Goal: Transaction & Acquisition: Obtain resource

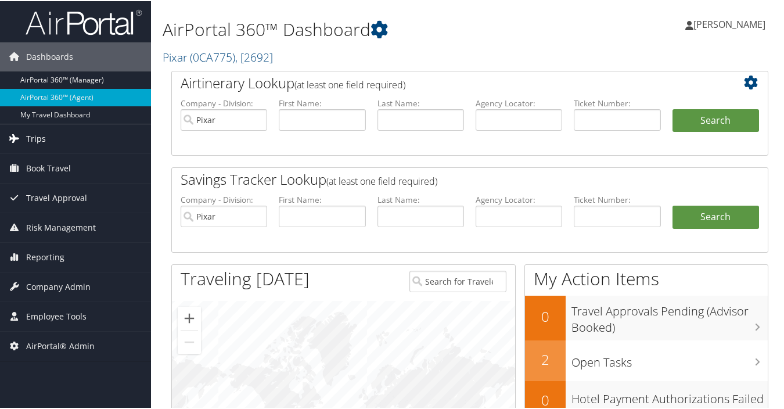
click at [47, 140] on link "Trips" at bounding box center [75, 137] width 151 height 29
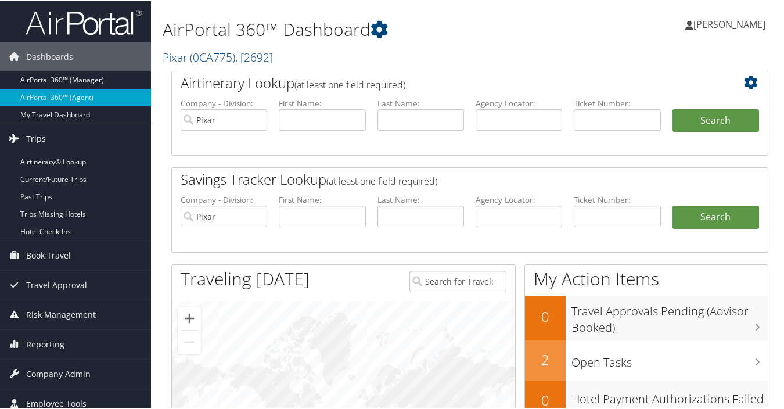
click at [47, 140] on link "Trips" at bounding box center [75, 137] width 151 height 29
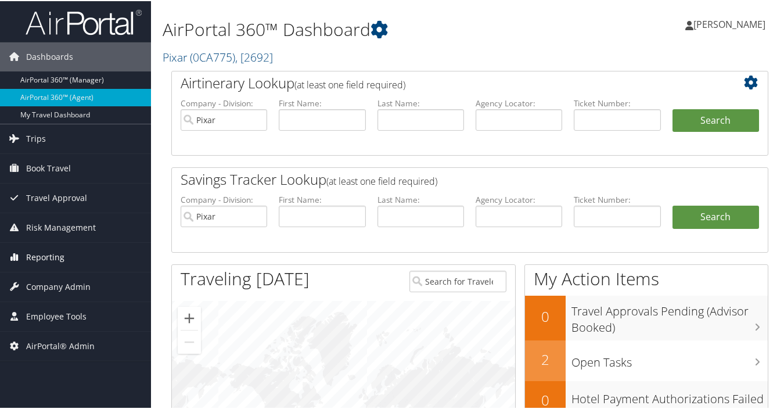
click at [58, 253] on span "Reporting" at bounding box center [45, 255] width 38 height 29
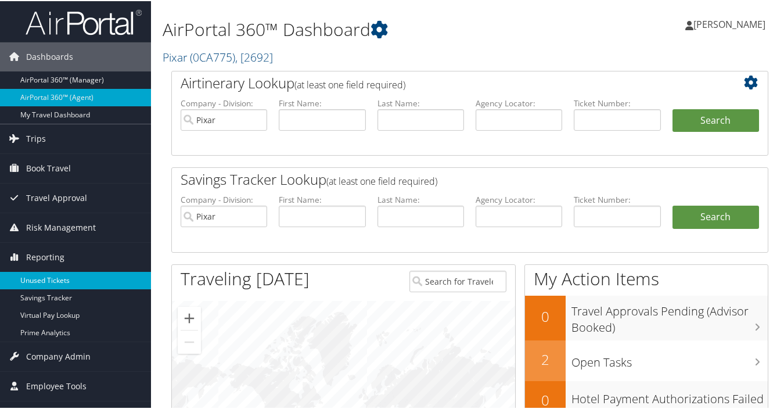
click at [58, 280] on link "Unused Tickets" at bounding box center [75, 278] width 151 height 17
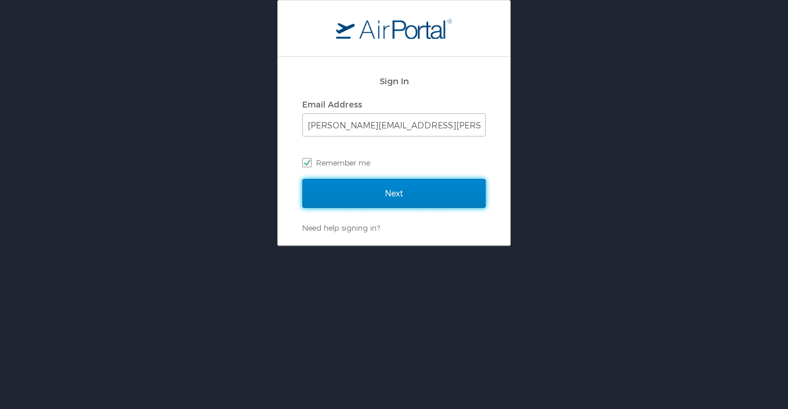
click at [376, 203] on input "Next" at bounding box center [393, 193] width 183 height 29
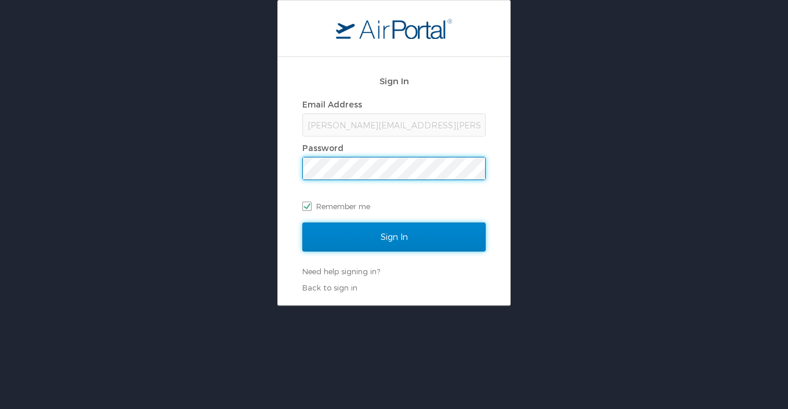
click at [395, 239] on input "Sign In" at bounding box center [393, 236] width 183 height 29
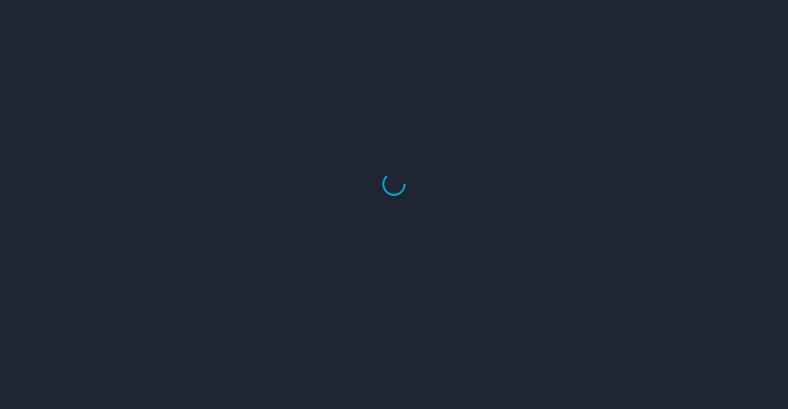
click at [111, 86] on div at bounding box center [394, 183] width 788 height 449
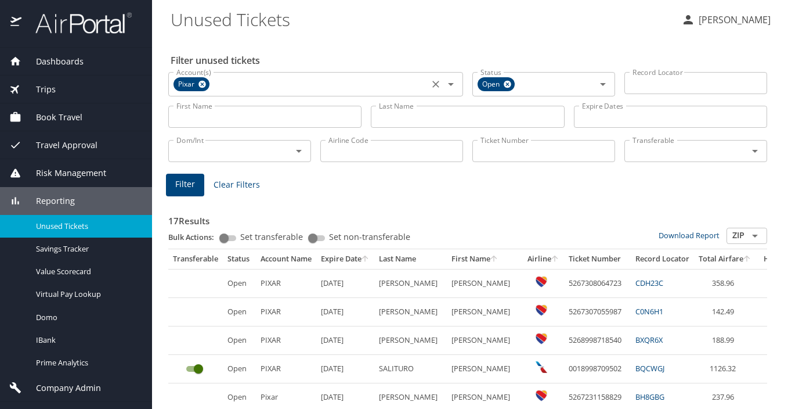
click at [203, 83] on icon at bounding box center [202, 85] width 8 height 8
click at [260, 119] on input "First Name" at bounding box center [264, 117] width 193 height 22
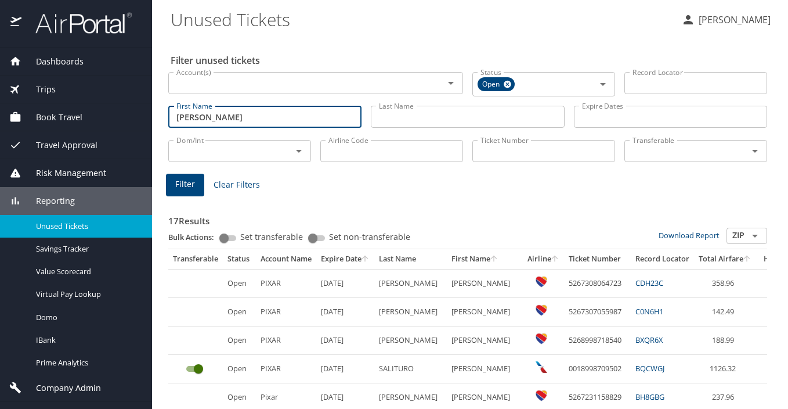
type input "teresa"
click at [472, 115] on input "Last Name" at bounding box center [467, 117] width 193 height 22
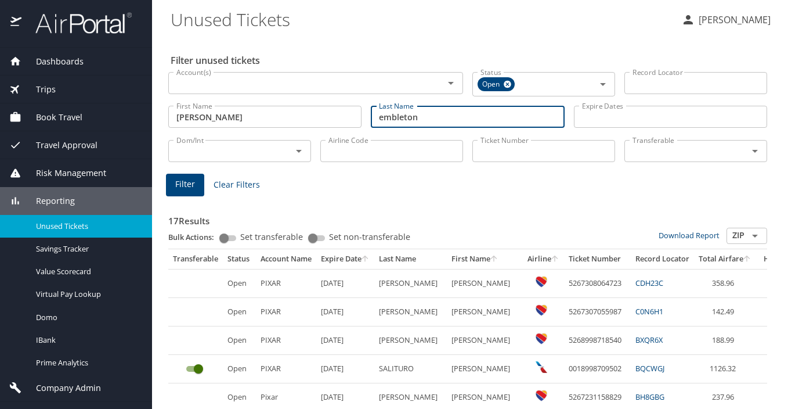
type input "embleton"
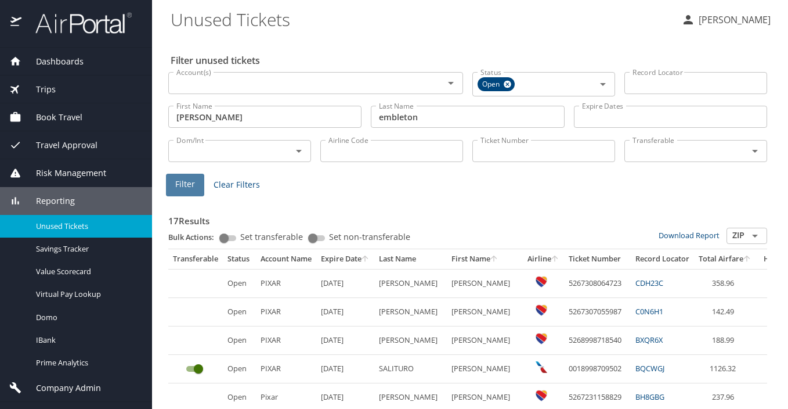
click at [176, 183] on button "Filter" at bounding box center [185, 185] width 38 height 23
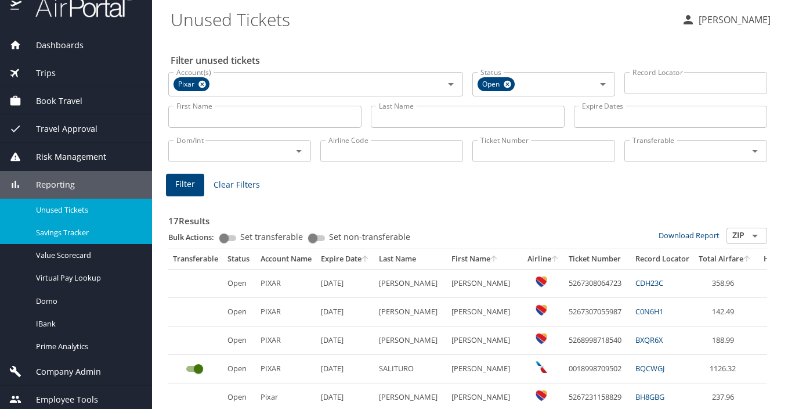
scroll to position [21, 0]
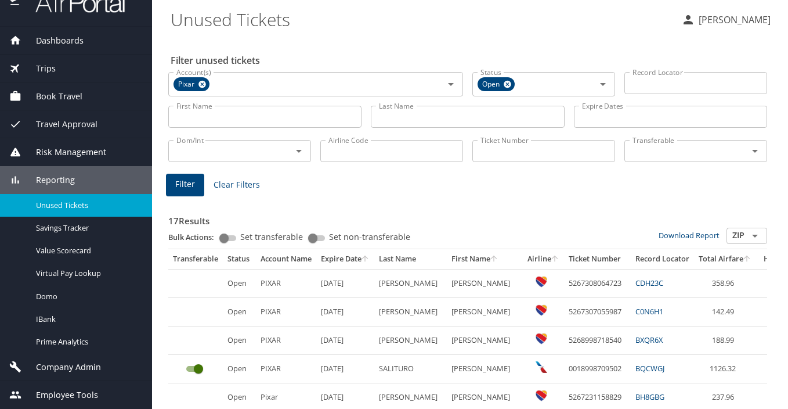
click at [77, 364] on span "Company Admin" at bounding box center [61, 366] width 80 height 13
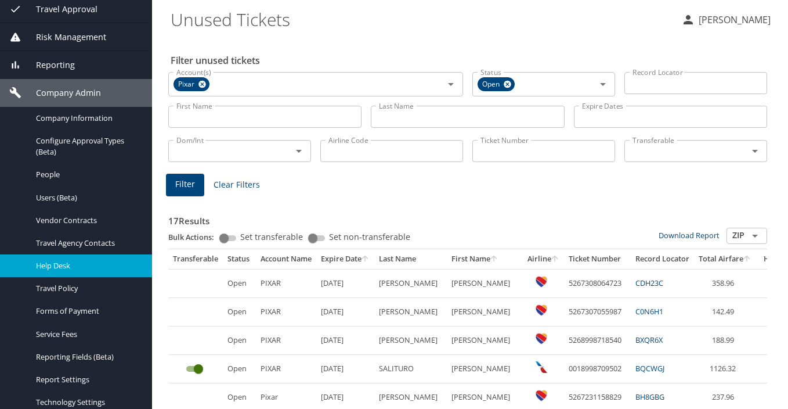
scroll to position [137, 0]
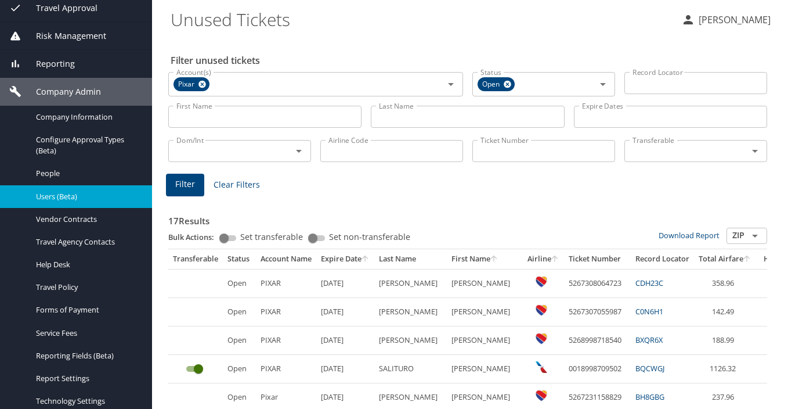
click at [85, 198] on span "Users (Beta)" at bounding box center [87, 196] width 102 height 11
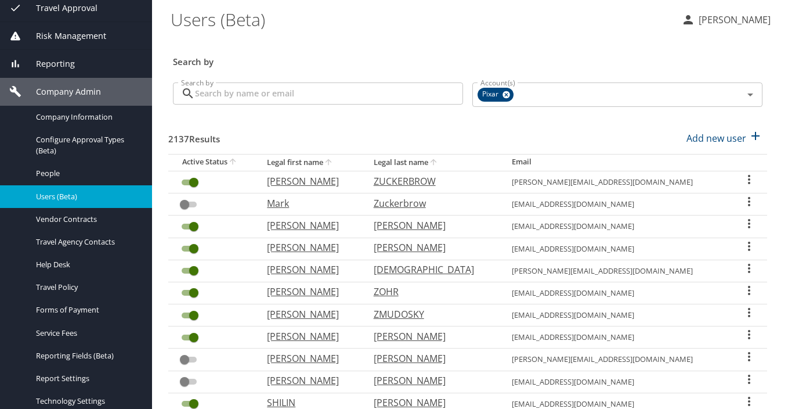
click at [266, 96] on input "Search by" at bounding box center [329, 93] width 268 height 22
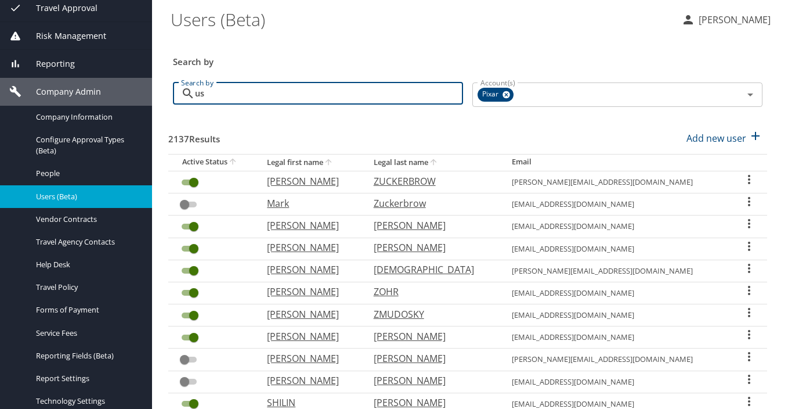
type input "u"
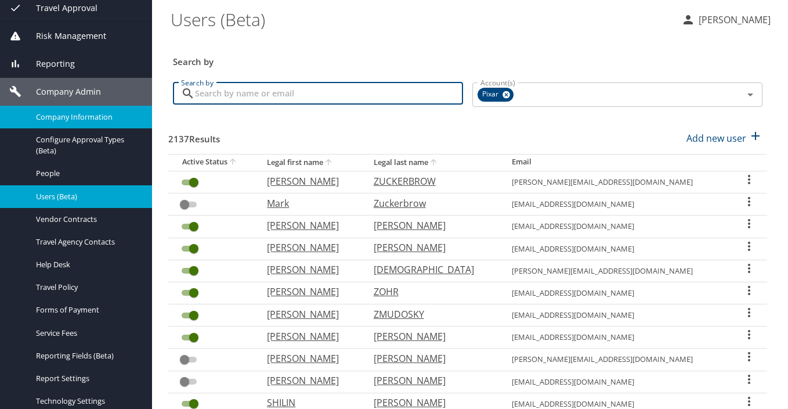
click at [59, 114] on span "Company Information" at bounding box center [87, 116] width 102 height 11
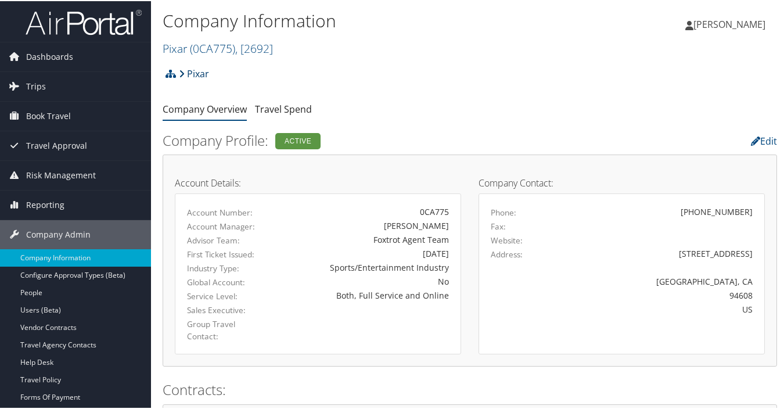
click at [201, 72] on link "Pixar" at bounding box center [194, 72] width 30 height 23
click at [239, 49] on span ", [ 2692 ]" at bounding box center [254, 47] width 38 height 16
click at [177, 45] on link "Pixar ( 0CA775 ) , [ 2692 ]" at bounding box center [218, 47] width 110 height 16
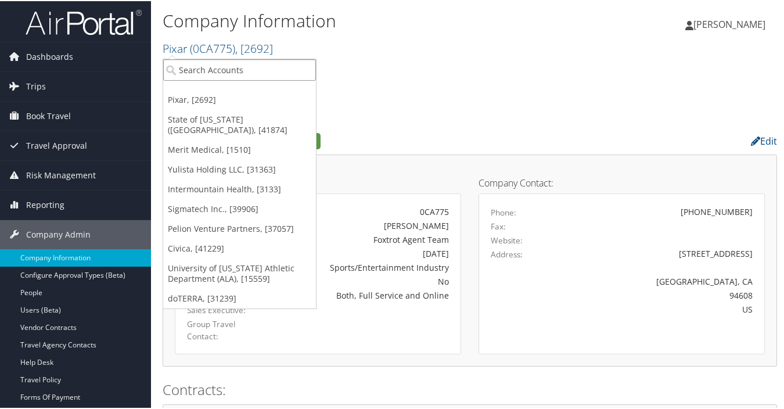
click at [192, 66] on input "search" at bounding box center [239, 68] width 153 height 21
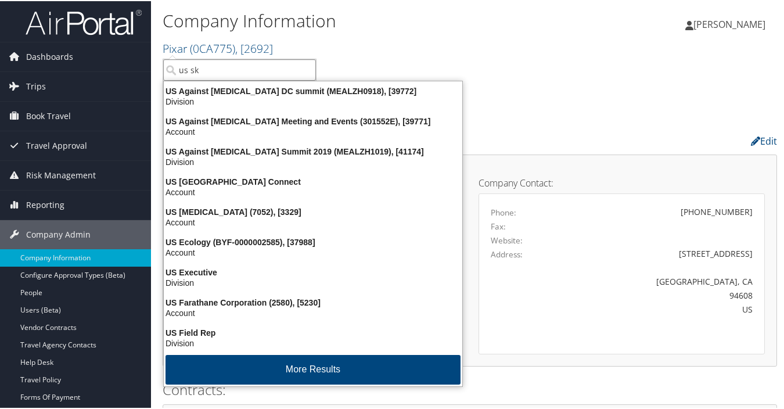
type input "us ski"
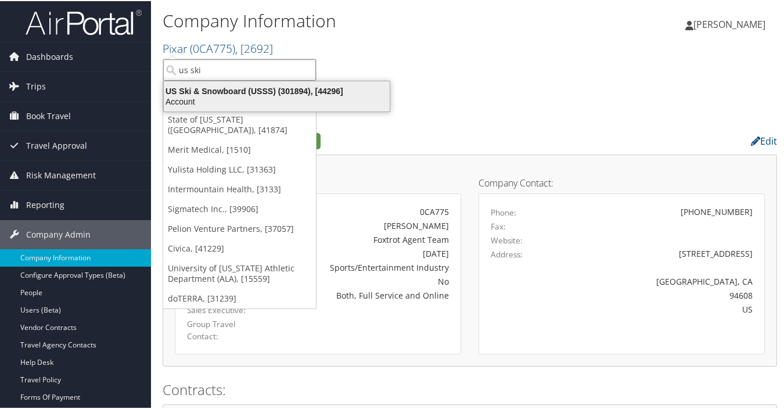
click at [212, 98] on div "Account" at bounding box center [277, 100] width 240 height 10
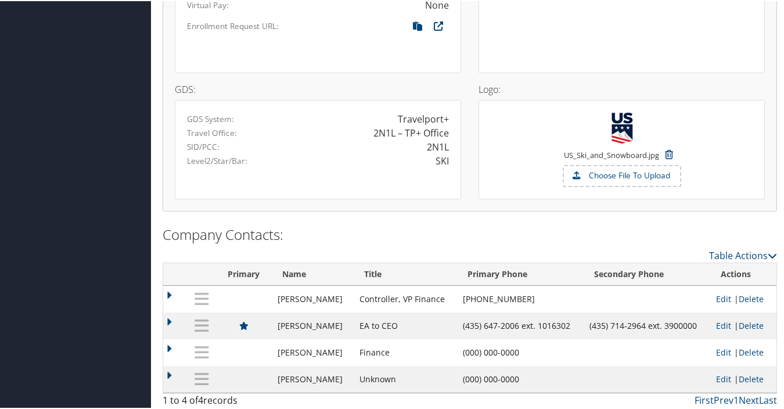
scroll to position [885, 0]
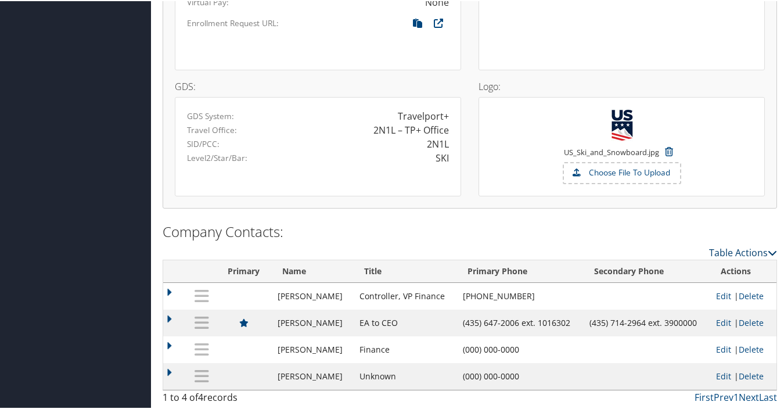
click at [713, 252] on link "Table Actions" at bounding box center [743, 251] width 68 height 13
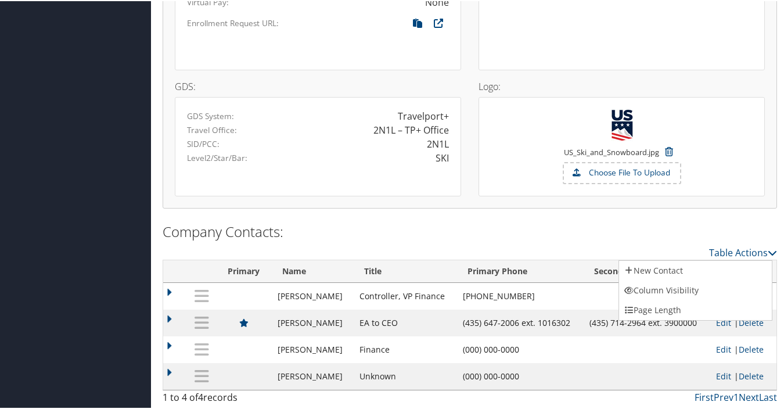
click at [631, 225] on div at bounding box center [394, 204] width 788 height 409
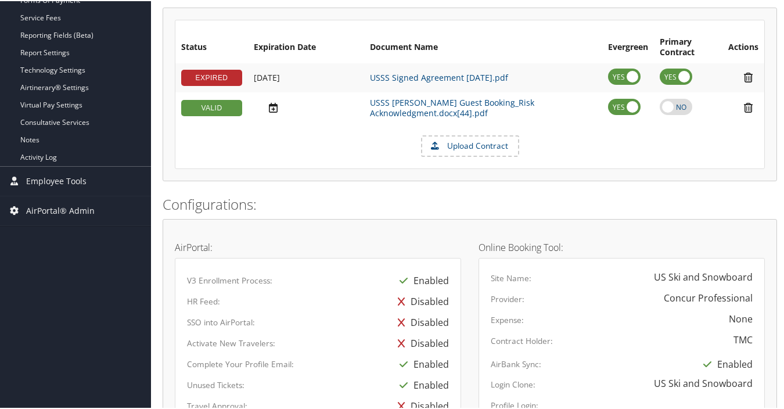
scroll to position [362, 0]
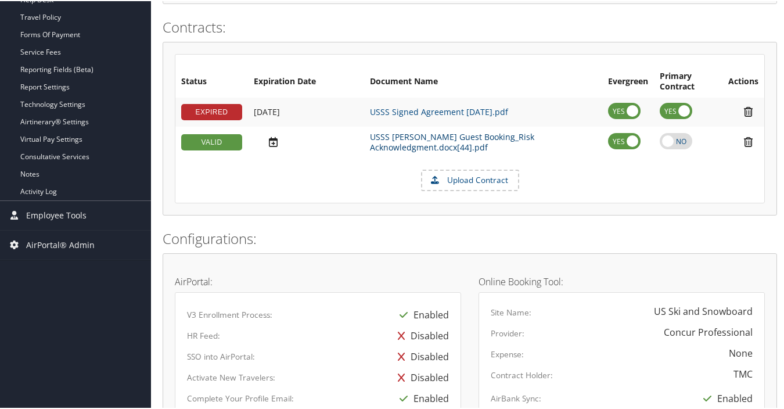
click at [446, 135] on link "USSS Christopherson Guest Booking_Risk Acknowledgment.docx[44].pdf" at bounding box center [452, 140] width 164 height 21
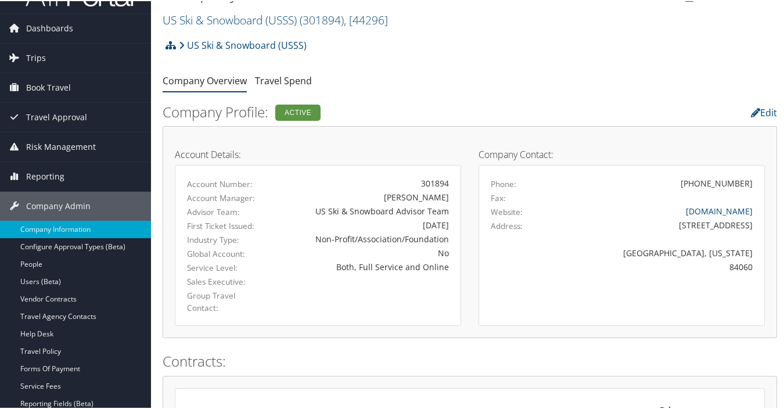
scroll to position [14, 0]
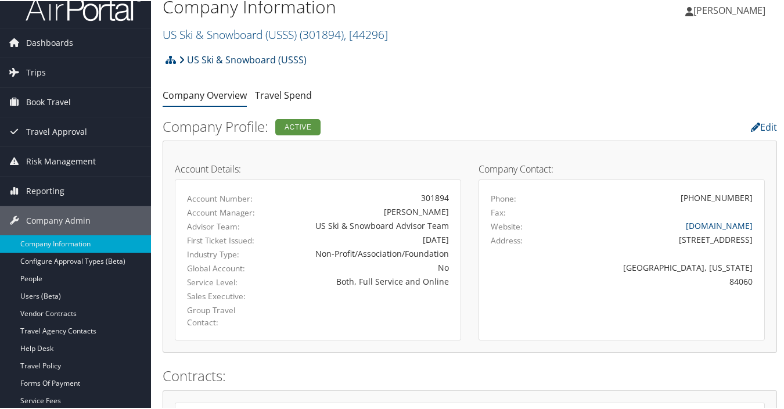
click at [243, 58] on link "US Ski & Snowboard (USSS)" at bounding box center [243, 58] width 128 height 23
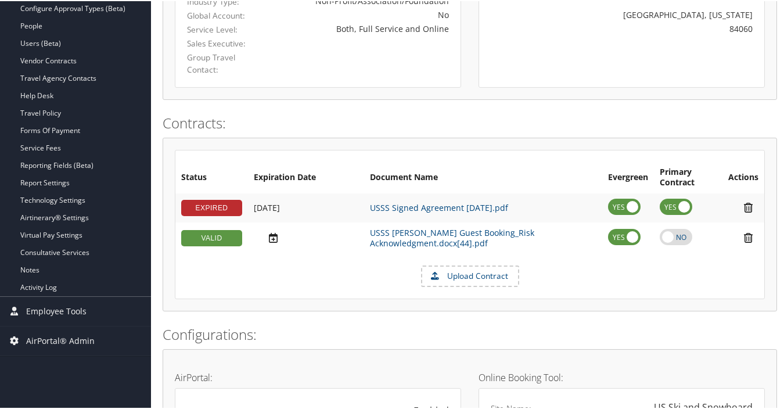
scroll to position [246, 0]
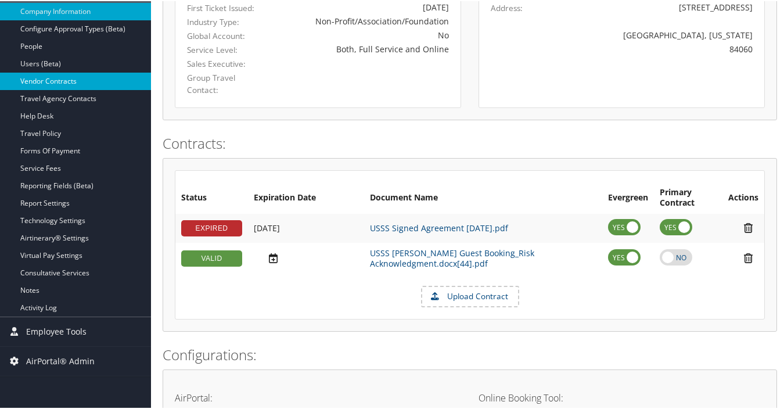
click at [68, 78] on link "Vendor Contracts" at bounding box center [75, 79] width 151 height 17
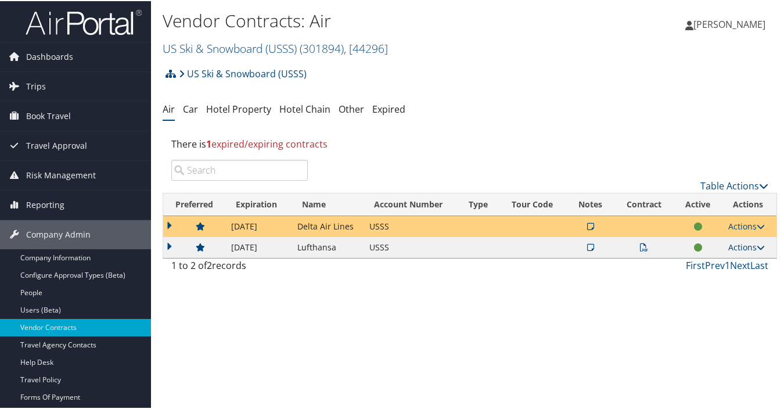
click at [743, 245] on link "Actions" at bounding box center [746, 245] width 37 height 11
click at [727, 284] on link "View Contracts" at bounding box center [718, 283] width 77 height 20
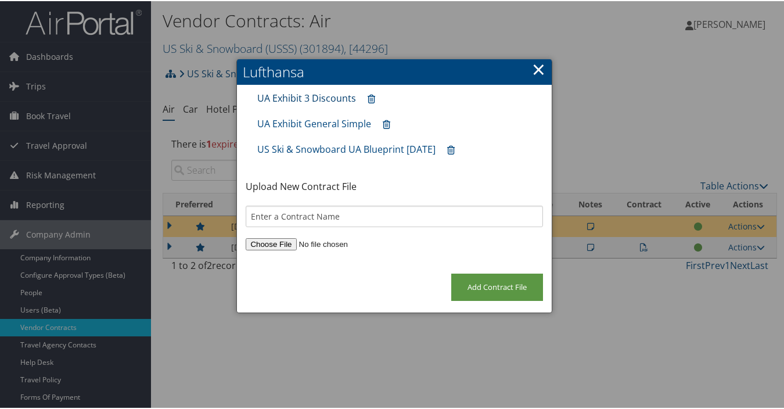
click at [327, 96] on link "UA Exhibit 3 Discounts" at bounding box center [306, 97] width 99 height 13
